Goal: Information Seeking & Learning: Learn about a topic

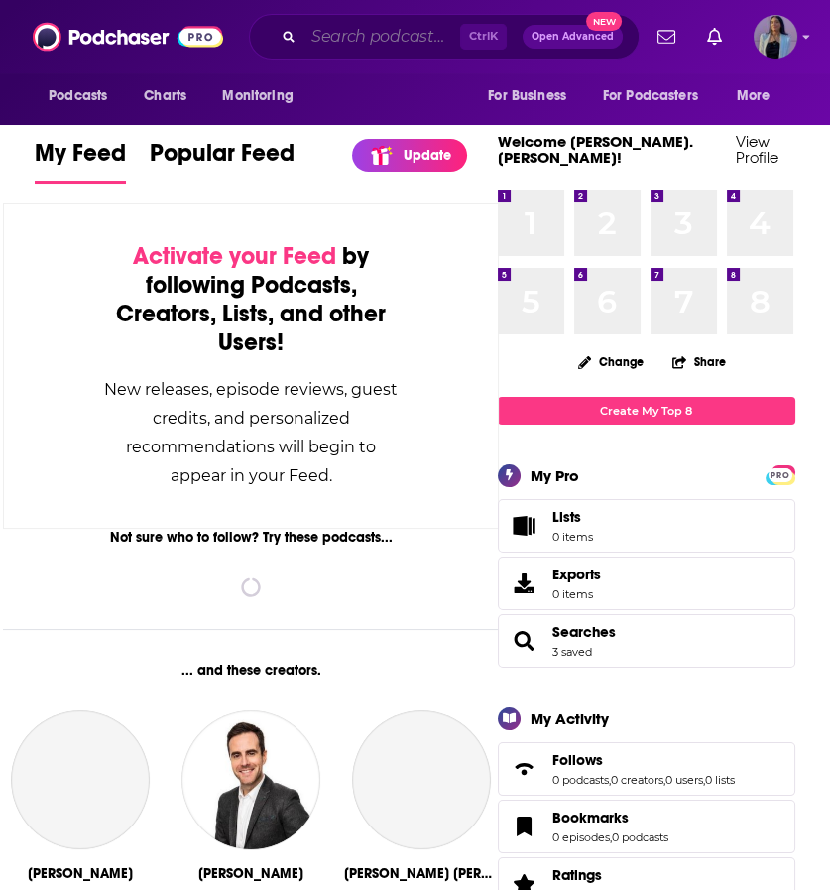
click at [384, 37] on input "Search podcasts, credits, & more..." at bounding box center [382, 37] width 157 height 32
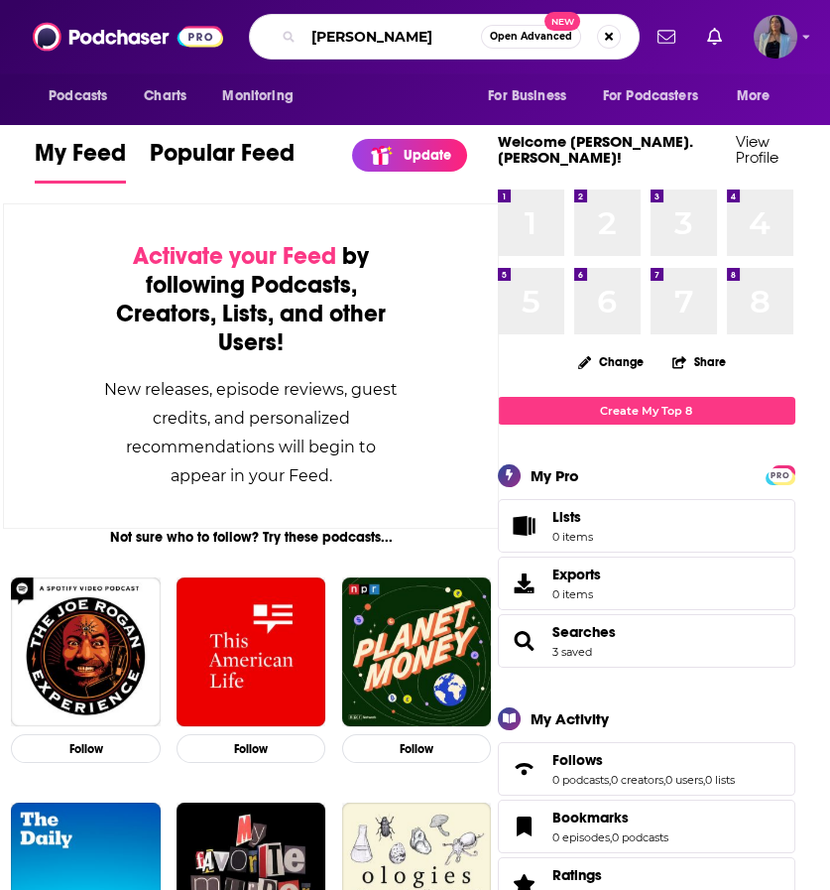
type input "[PERSON_NAME]"
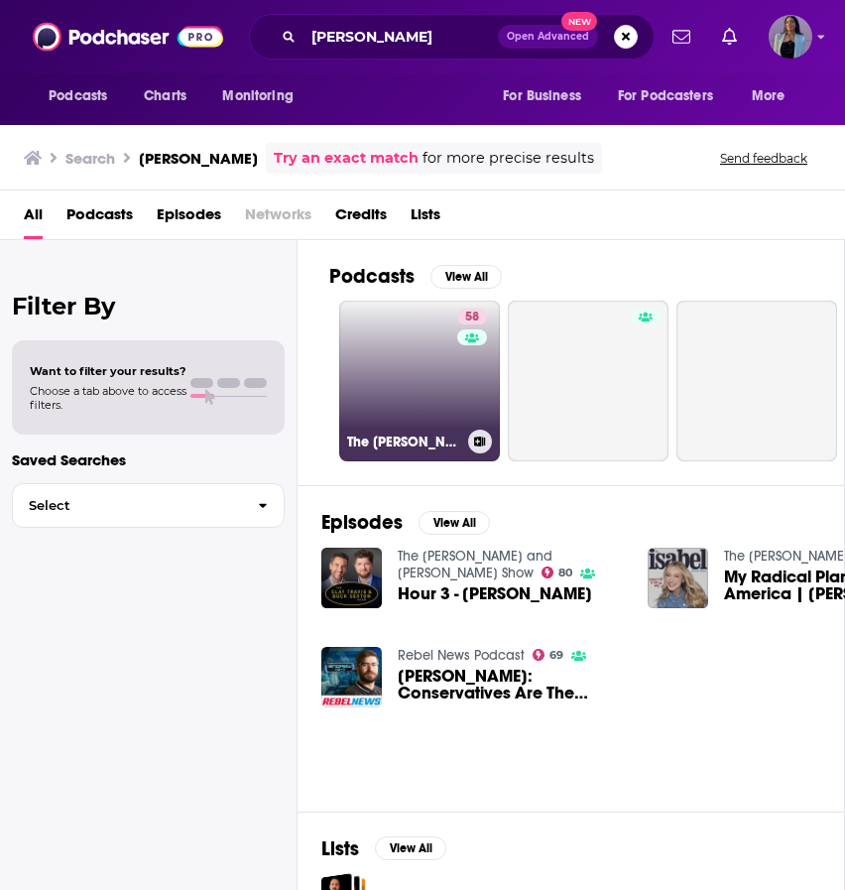
click at [394, 371] on link "58 The [PERSON_NAME] Show" at bounding box center [419, 381] width 161 height 161
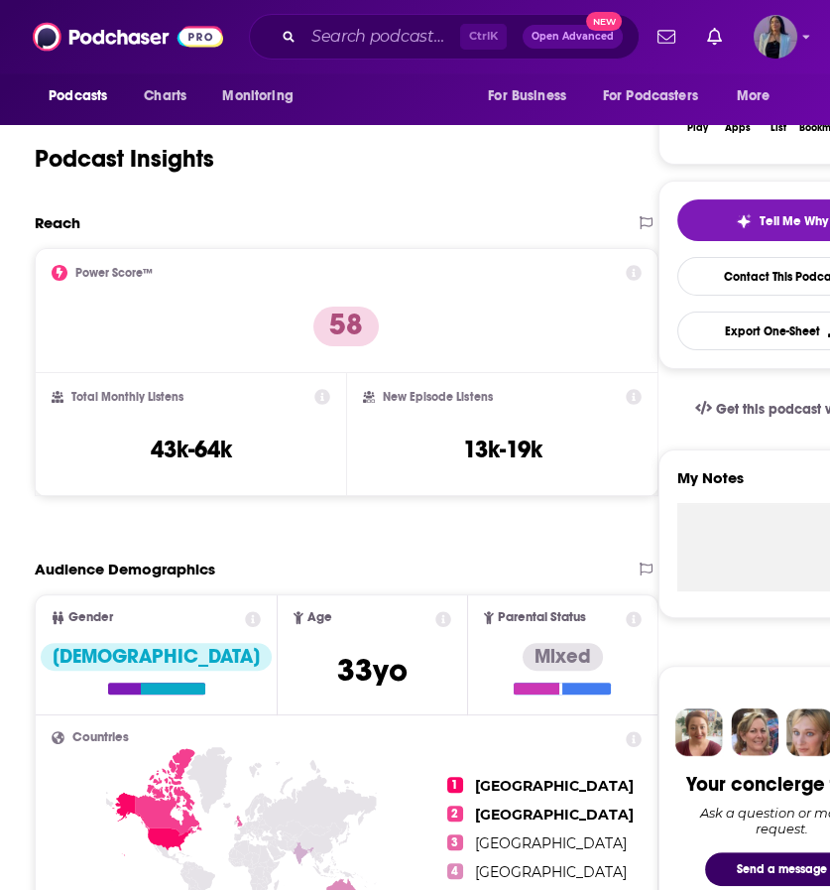
scroll to position [409, 0]
